Goal: Check status: Check status

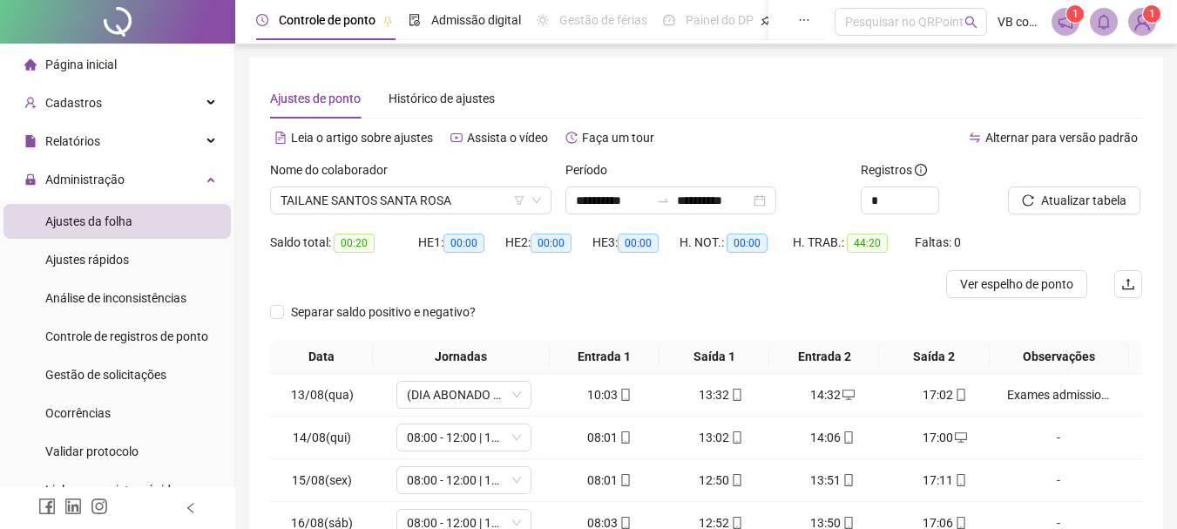
click at [349, 186] on div "TAILANE SANTOS SANTA ROSA" at bounding box center [410, 200] width 281 height 28
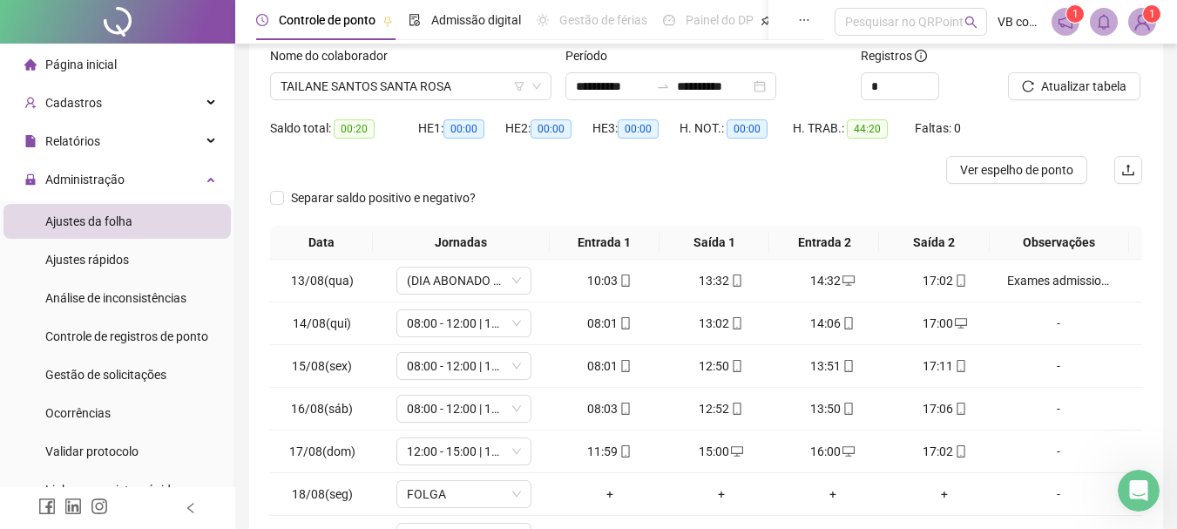
scroll to position [28, 0]
click at [349, 99] on div "TAILANE SANTOS SANTA ROSA" at bounding box center [410, 86] width 281 height 28
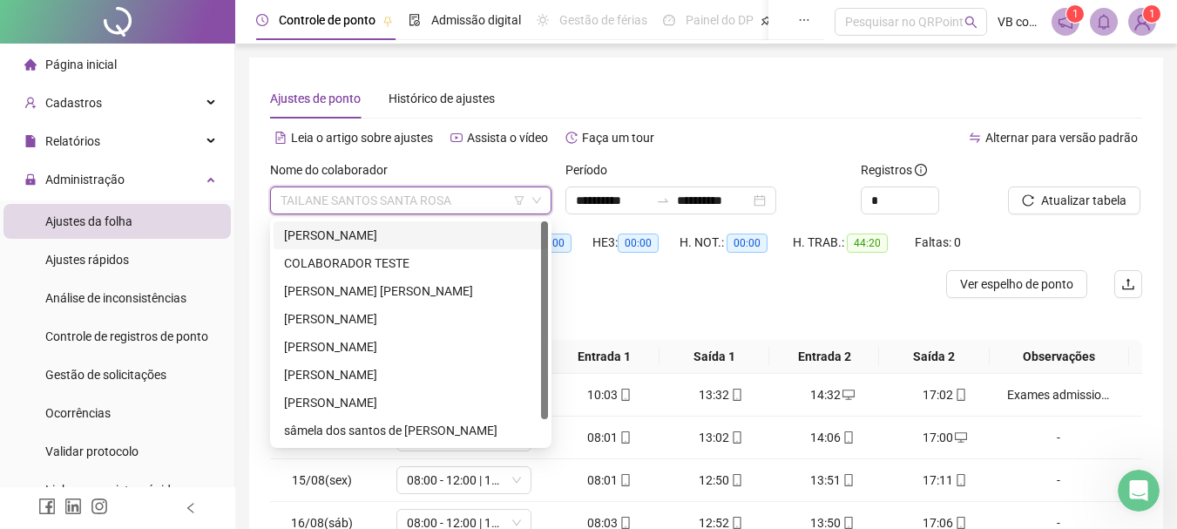
scroll to position [28, 0]
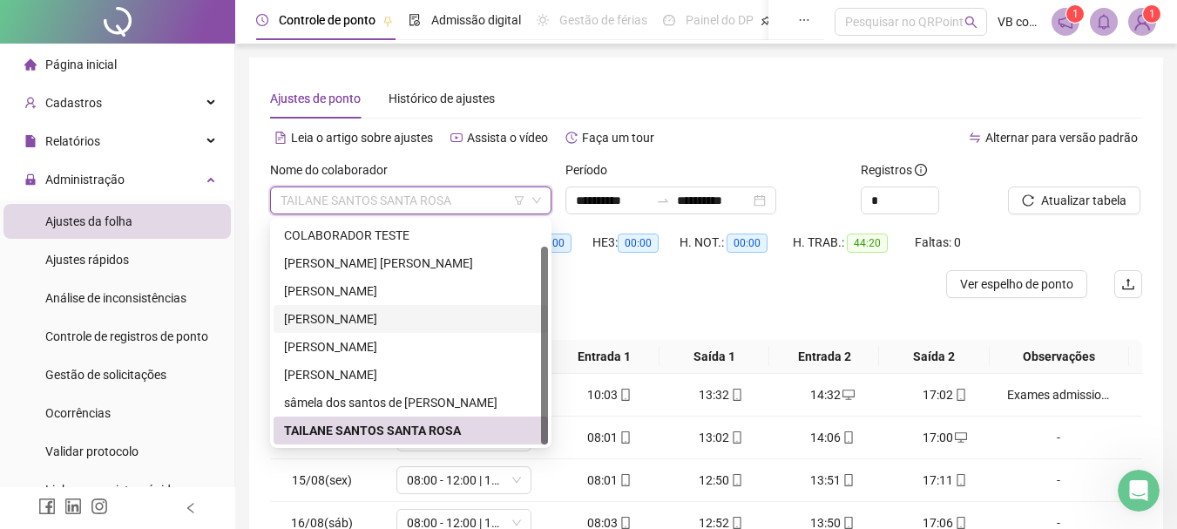
click at [375, 321] on div "[PERSON_NAME]" at bounding box center [410, 318] width 253 height 19
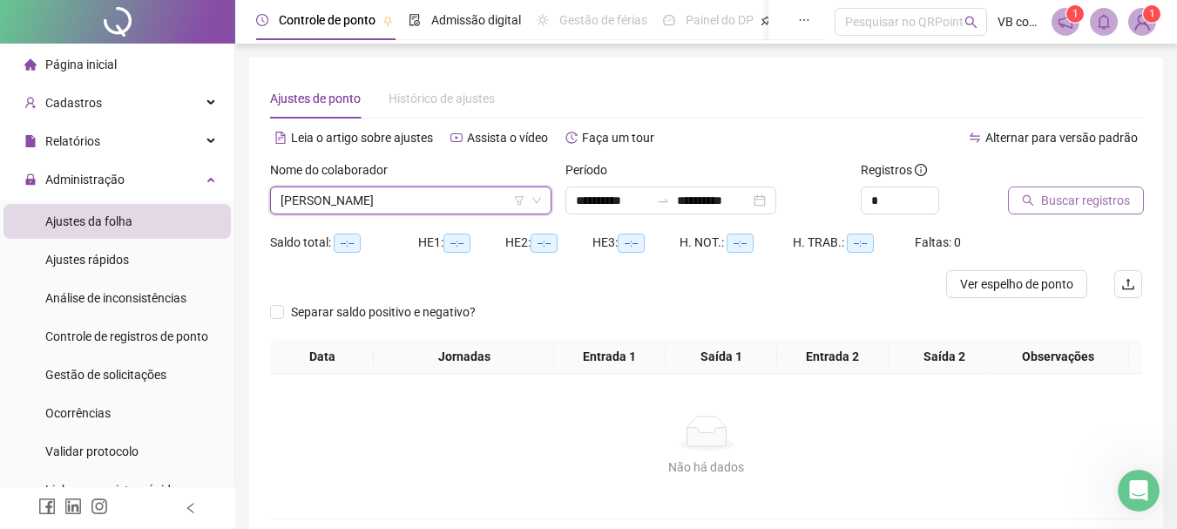
click at [1063, 205] on span "Buscar registros" at bounding box center [1085, 200] width 89 height 19
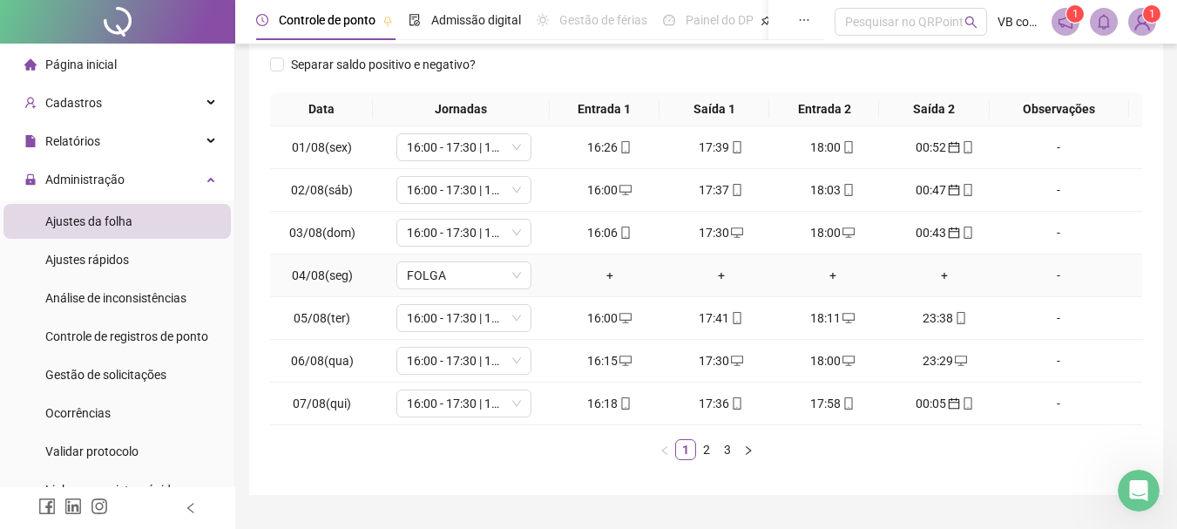
scroll to position [302, 0]
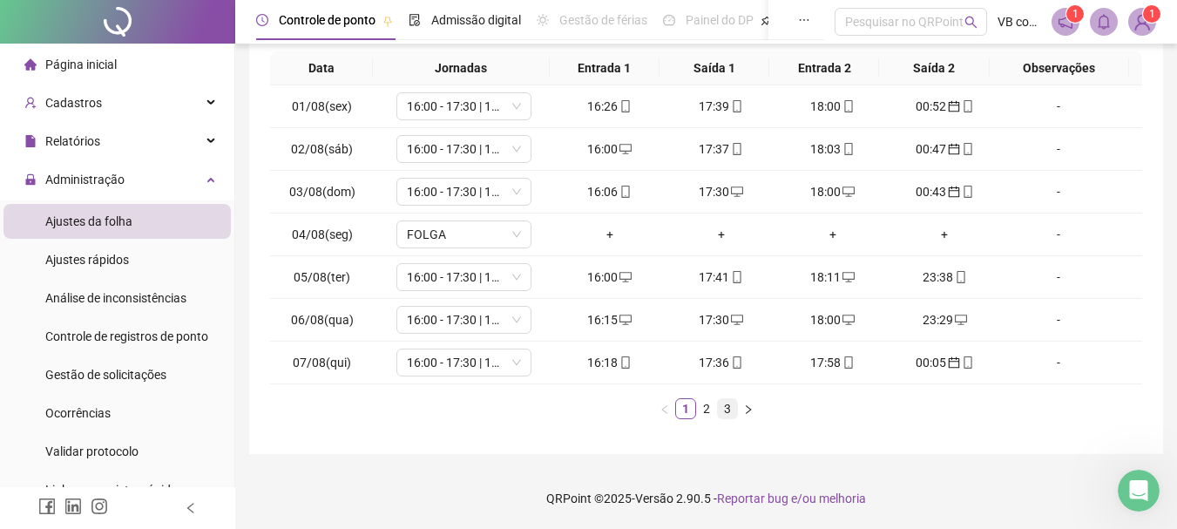
click at [729, 411] on link "3" at bounding box center [727, 408] width 19 height 19
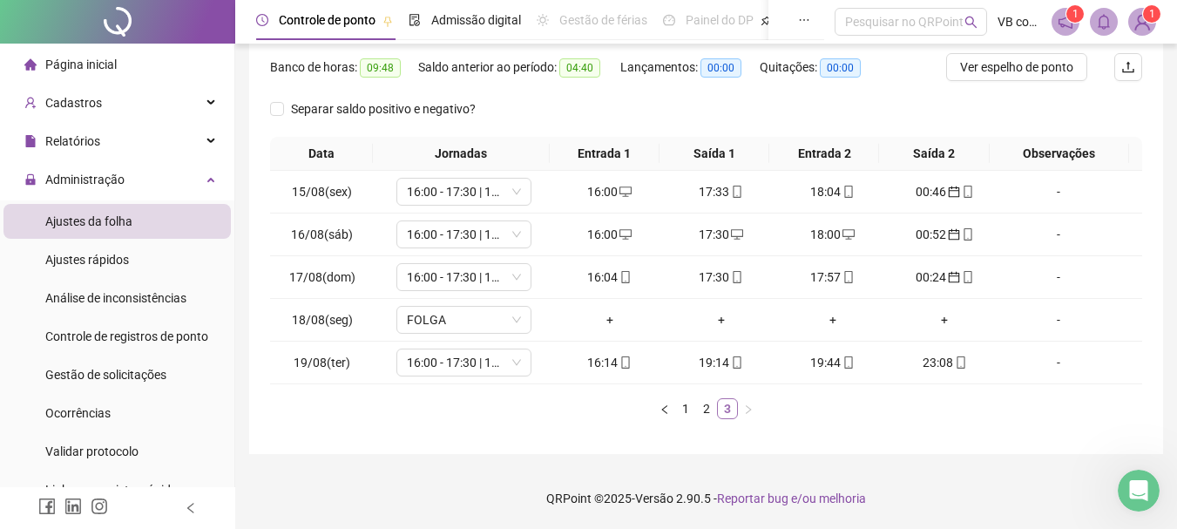
scroll to position [217, 0]
click at [707, 417] on link "2" at bounding box center [706, 408] width 19 height 19
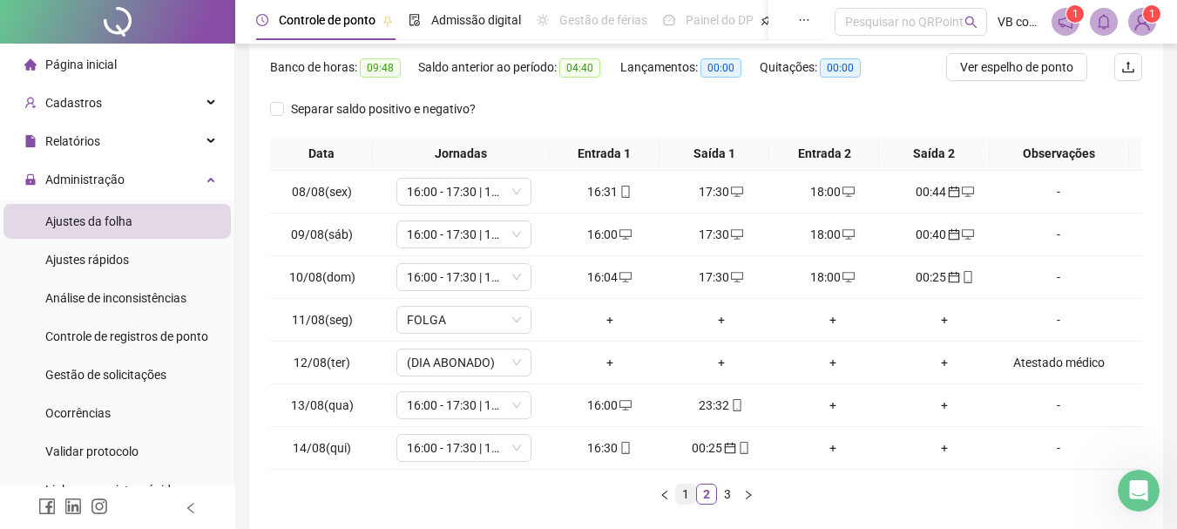
click at [687, 497] on link "1" at bounding box center [685, 493] width 19 height 19
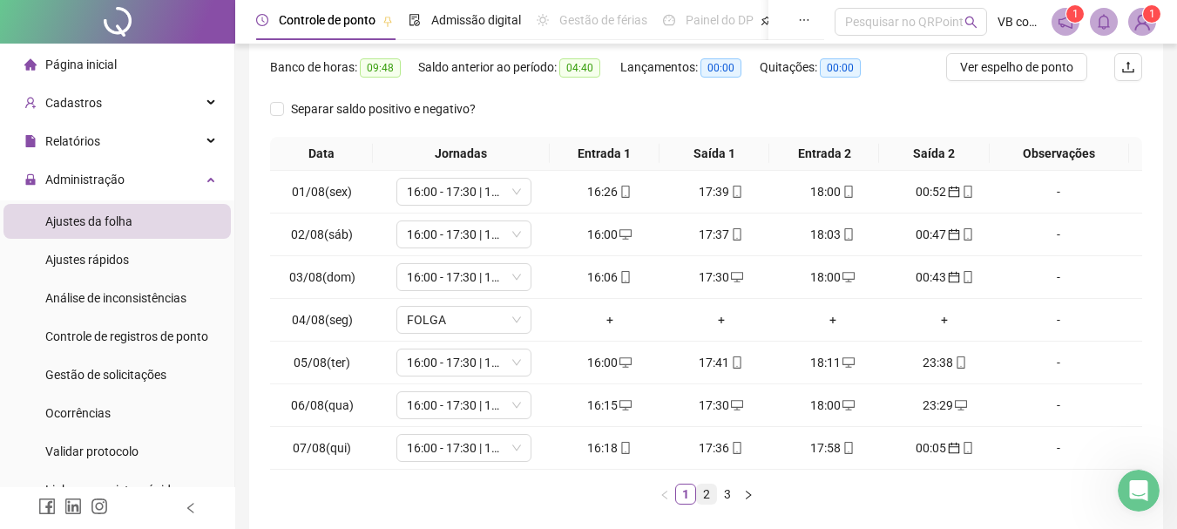
click at [710, 497] on link "2" at bounding box center [706, 493] width 19 height 19
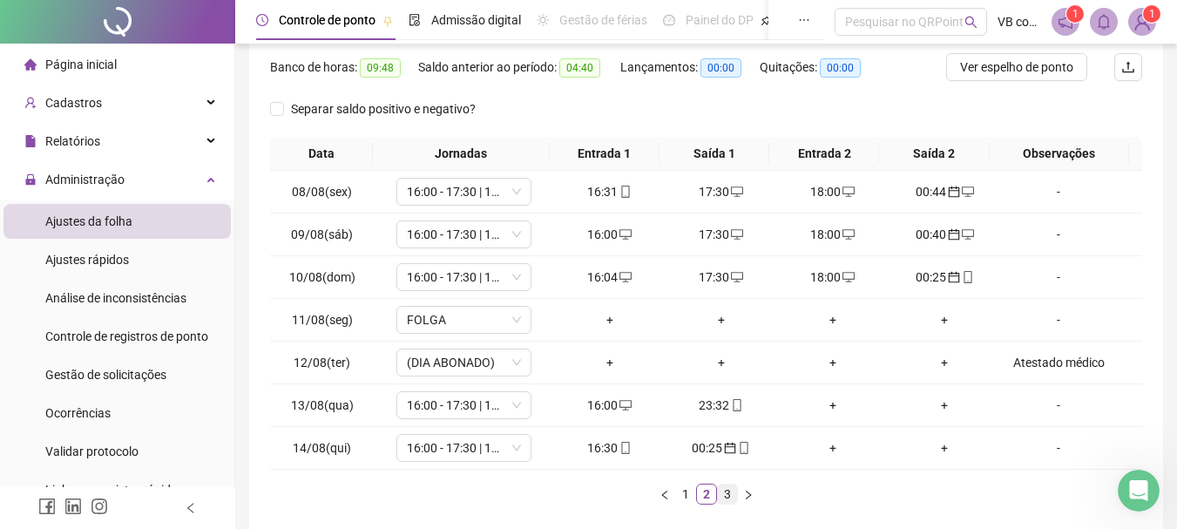
click at [731, 495] on link "3" at bounding box center [727, 493] width 19 height 19
